Goal: Navigation & Orientation: Find specific page/section

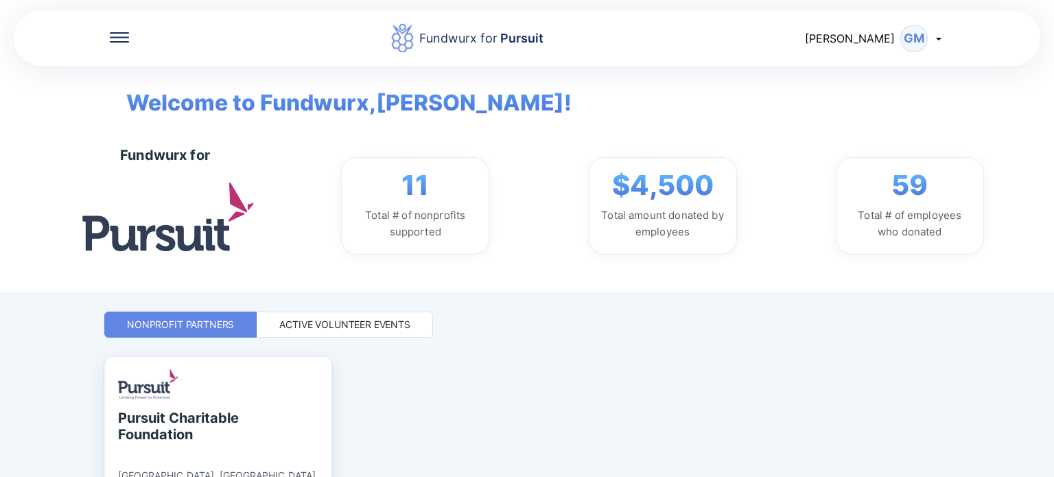
click at [922, 46] on div "GM" at bounding box center [913, 38] width 27 height 27
click at [362, 323] on div "Active Volunteer Events" at bounding box center [344, 325] width 131 height 14
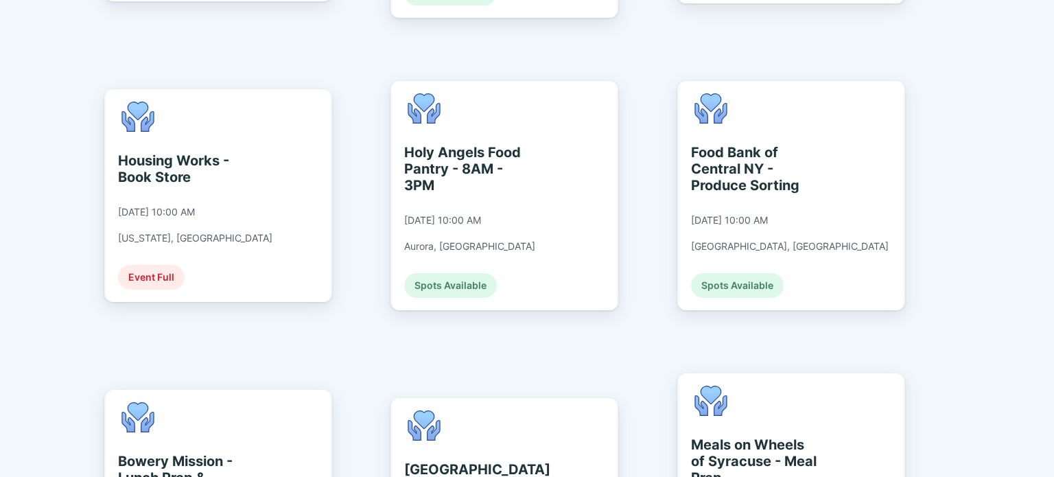
scroll to position [2677, 0]
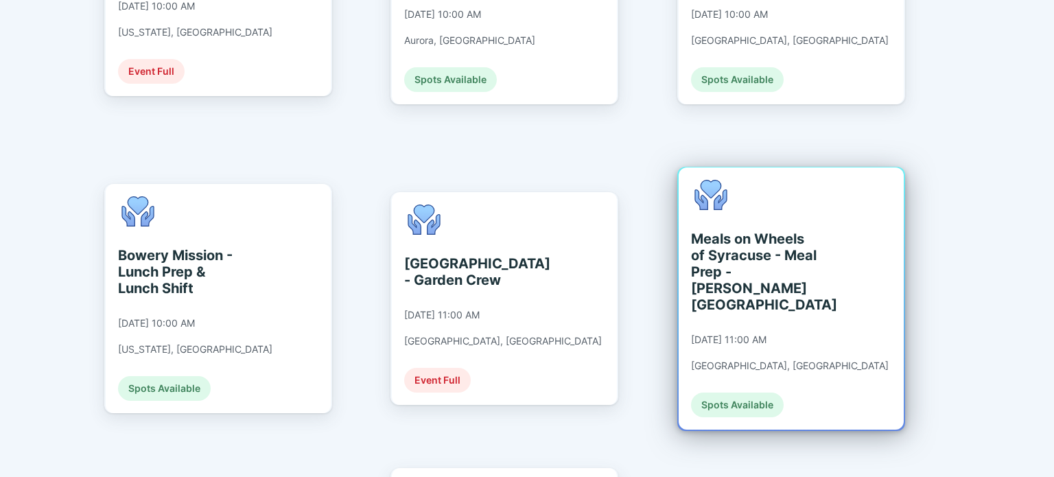
click at [785, 231] on div "Meals on Wheels of Syracuse - Meal Prep - [PERSON_NAME][GEOGRAPHIC_DATA]" at bounding box center [754, 272] width 126 height 82
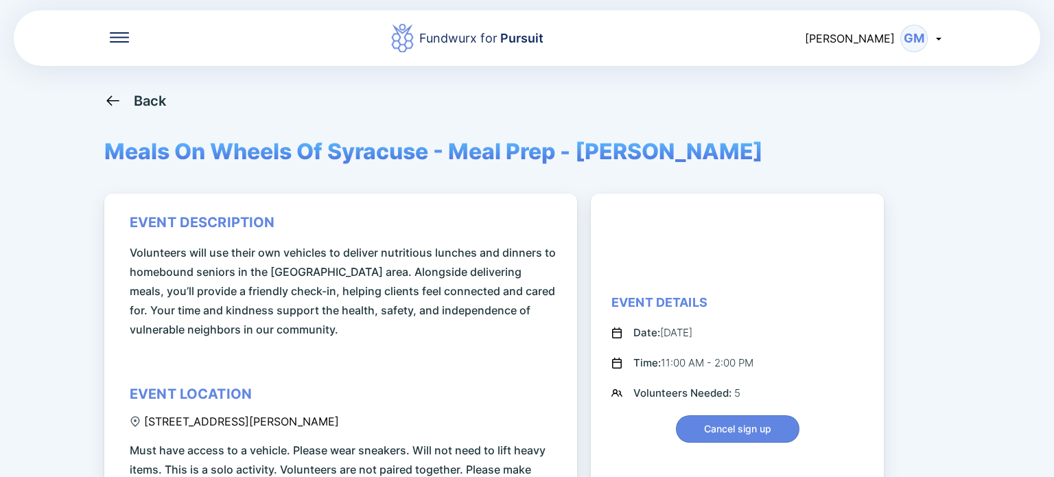
click at [156, 98] on div "Back" at bounding box center [150, 101] width 33 height 16
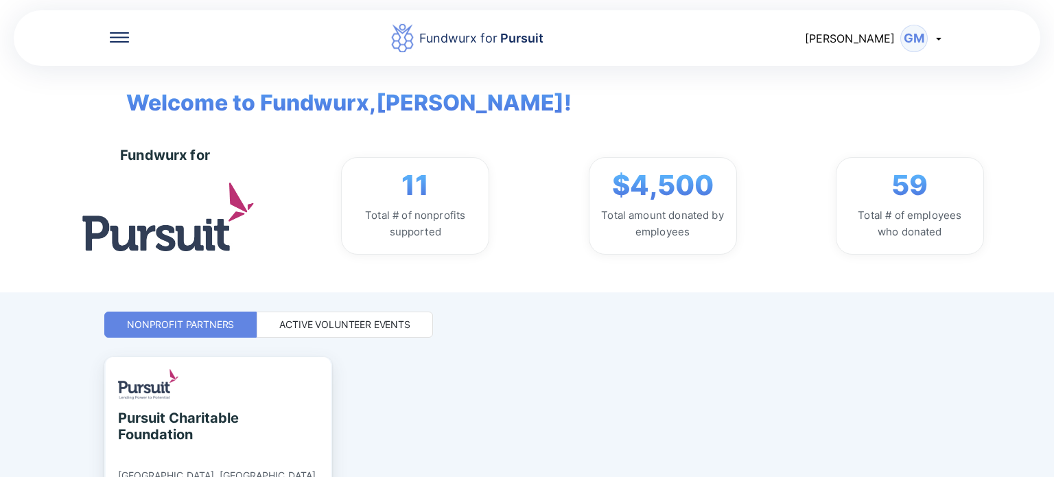
scroll to position [118, 0]
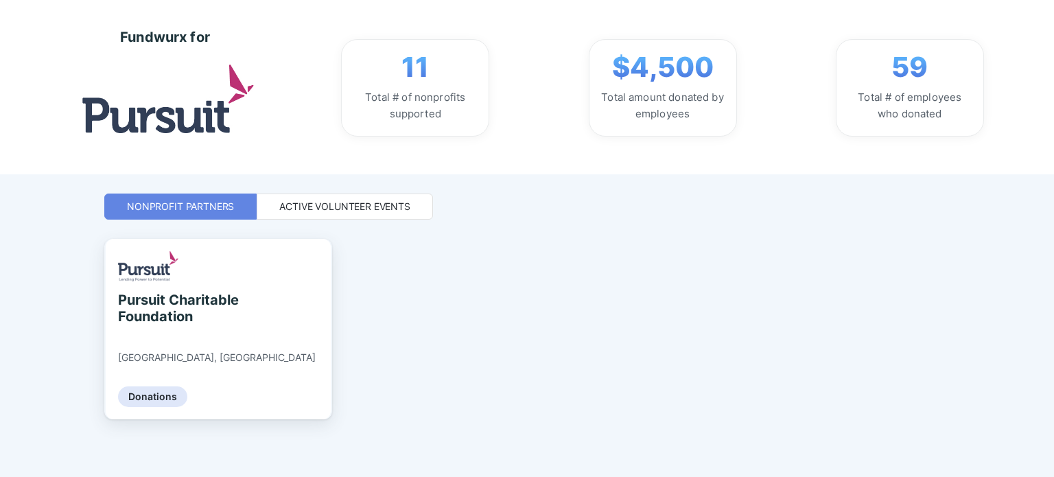
click at [345, 191] on div "Fundwurx for Pursuit [PERSON_NAME] GM Welcome to Fundwurx, [PERSON_NAME] ! Fund…" at bounding box center [527, 120] width 846 height 477
click at [329, 204] on div "Active Volunteer Events" at bounding box center [344, 207] width 131 height 14
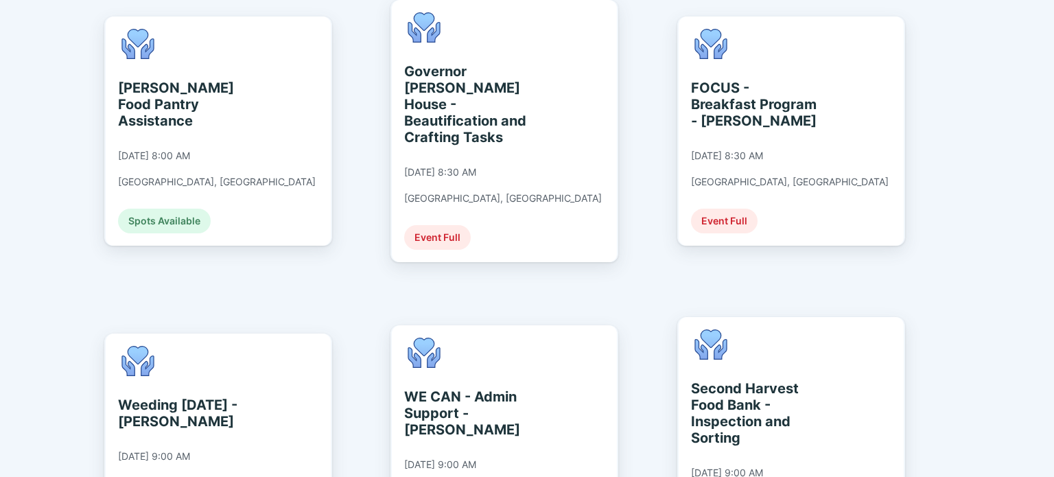
scroll to position [308, 0]
